Goal: Information Seeking & Learning: Learn about a topic

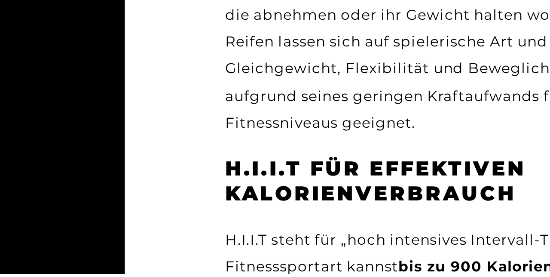
scroll to position [1005, 0]
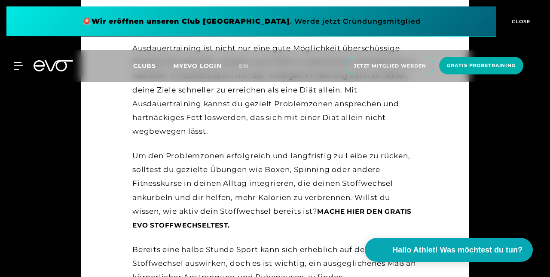
scroll to position [673, 0]
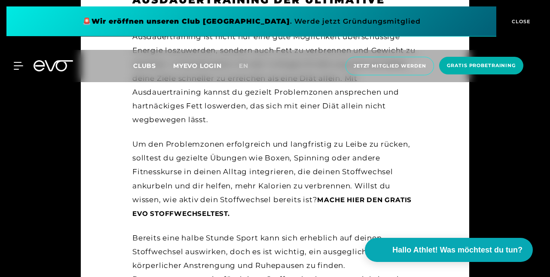
click at [356, 183] on div "Um den Problemzonen erfolgreich und langfristig zu Leibe zu rücken, solltest du…" at bounding box center [274, 178] width 285 height 83
click at [365, 176] on div "Um den Problemzonen erfolgreich und langfristig zu Leibe zu rücken, solltest du…" at bounding box center [274, 178] width 285 height 83
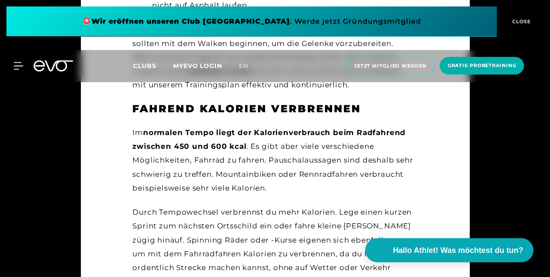
scroll to position [1994, 0]
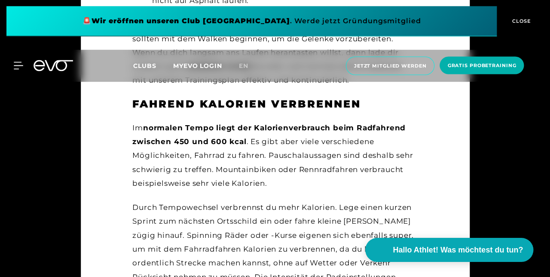
click at [0, 105] on div at bounding box center [275, 138] width 550 height 277
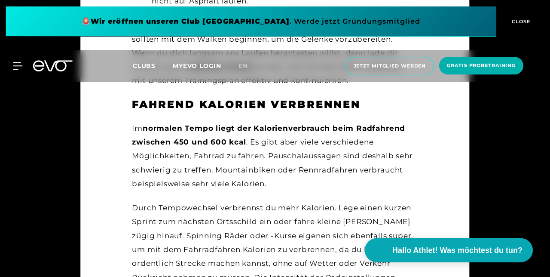
scroll to position [1996, 0]
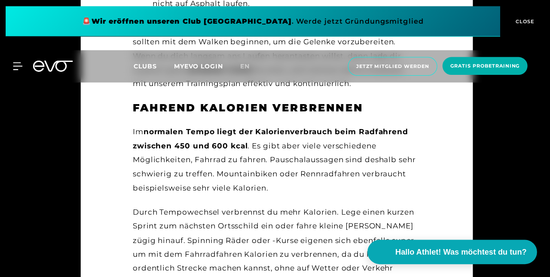
click at [1, 145] on div at bounding box center [275, 138] width 550 height 277
click at [1, 147] on div at bounding box center [275, 138] width 550 height 277
click at [1, 146] on div at bounding box center [275, 138] width 550 height 277
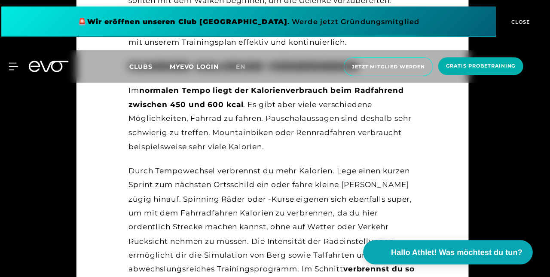
scroll to position [2036, 0]
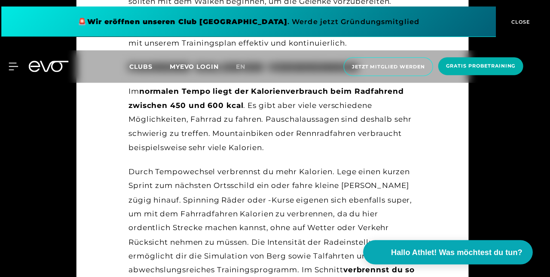
click at [512, 196] on div at bounding box center [275, 138] width 550 height 277
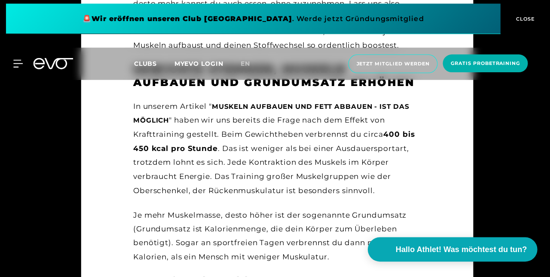
scroll to position [2637, 0]
click at [483, 216] on div at bounding box center [275, 138] width 550 height 277
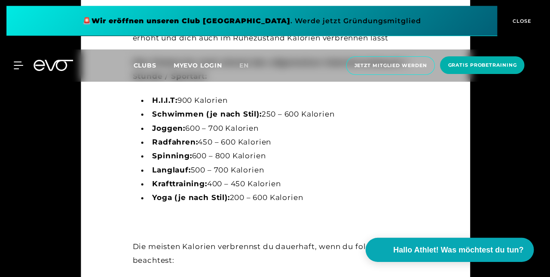
scroll to position [3467, 0]
click at [508, 228] on div at bounding box center [275, 138] width 550 height 277
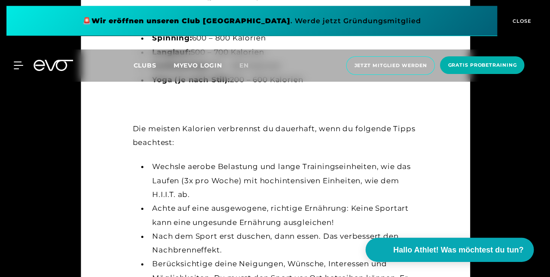
scroll to position [3584, 0]
click at [512, 213] on div at bounding box center [275, 138] width 550 height 277
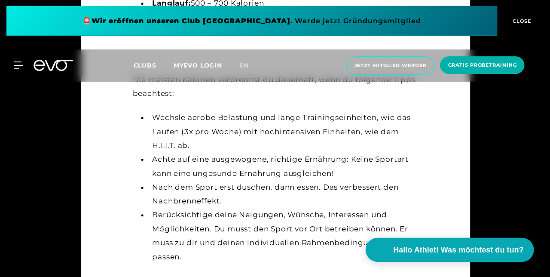
scroll to position [3635, 0]
